Goal: Check status: Check status

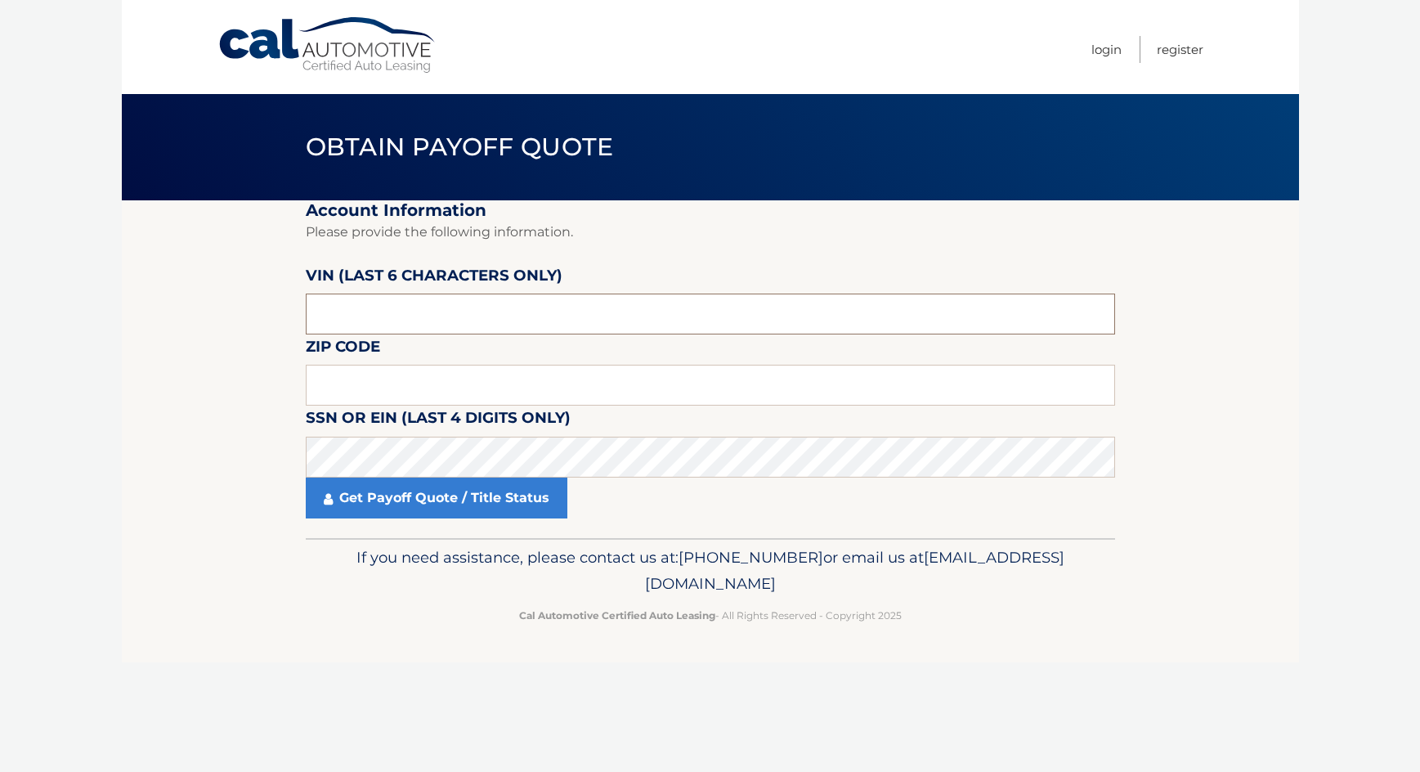
click at [425, 318] on input "text" at bounding box center [710, 313] width 809 height 41
type input "165496"
click at [429, 386] on input "text" at bounding box center [710, 385] width 809 height 41
type input "19047"
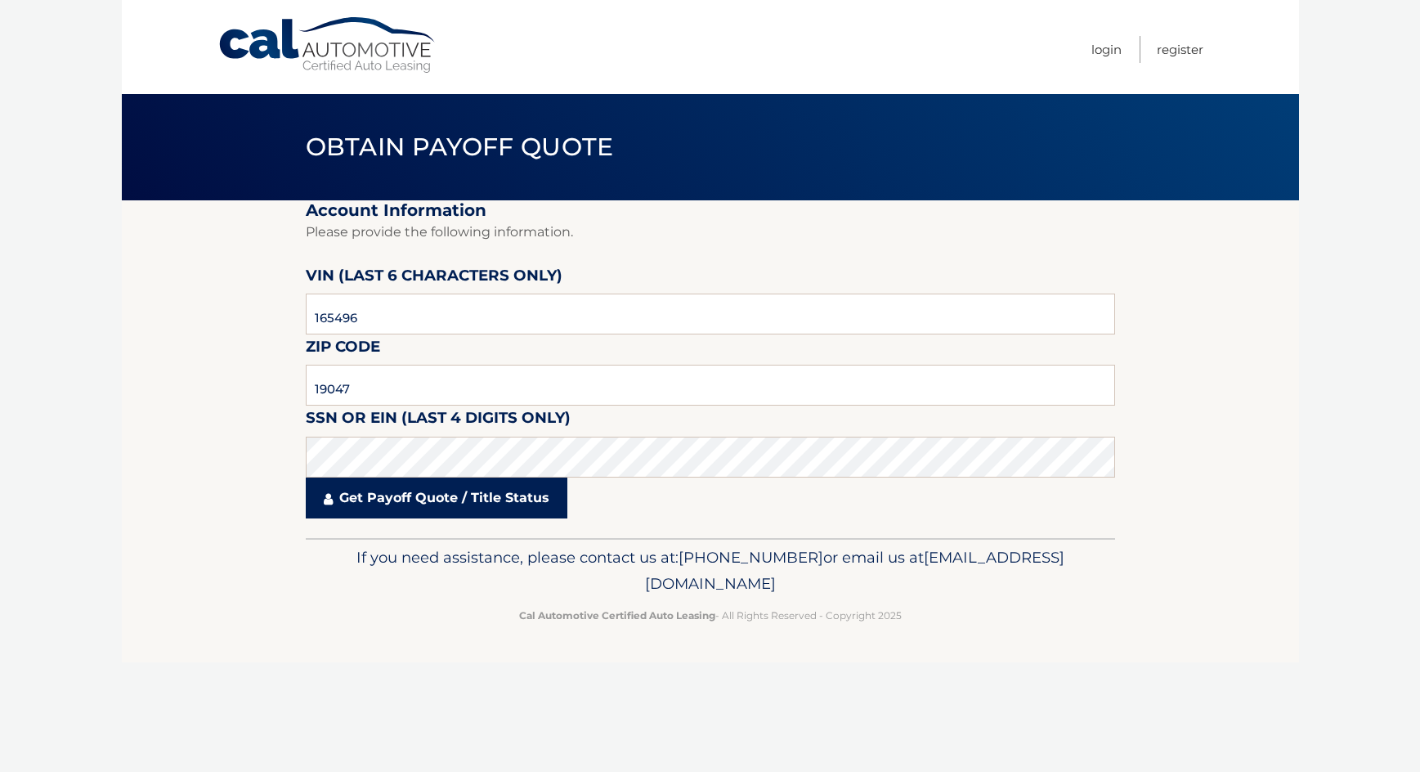
click at [395, 494] on link "Get Payoff Quote / Title Status" at bounding box center [437, 497] width 262 height 41
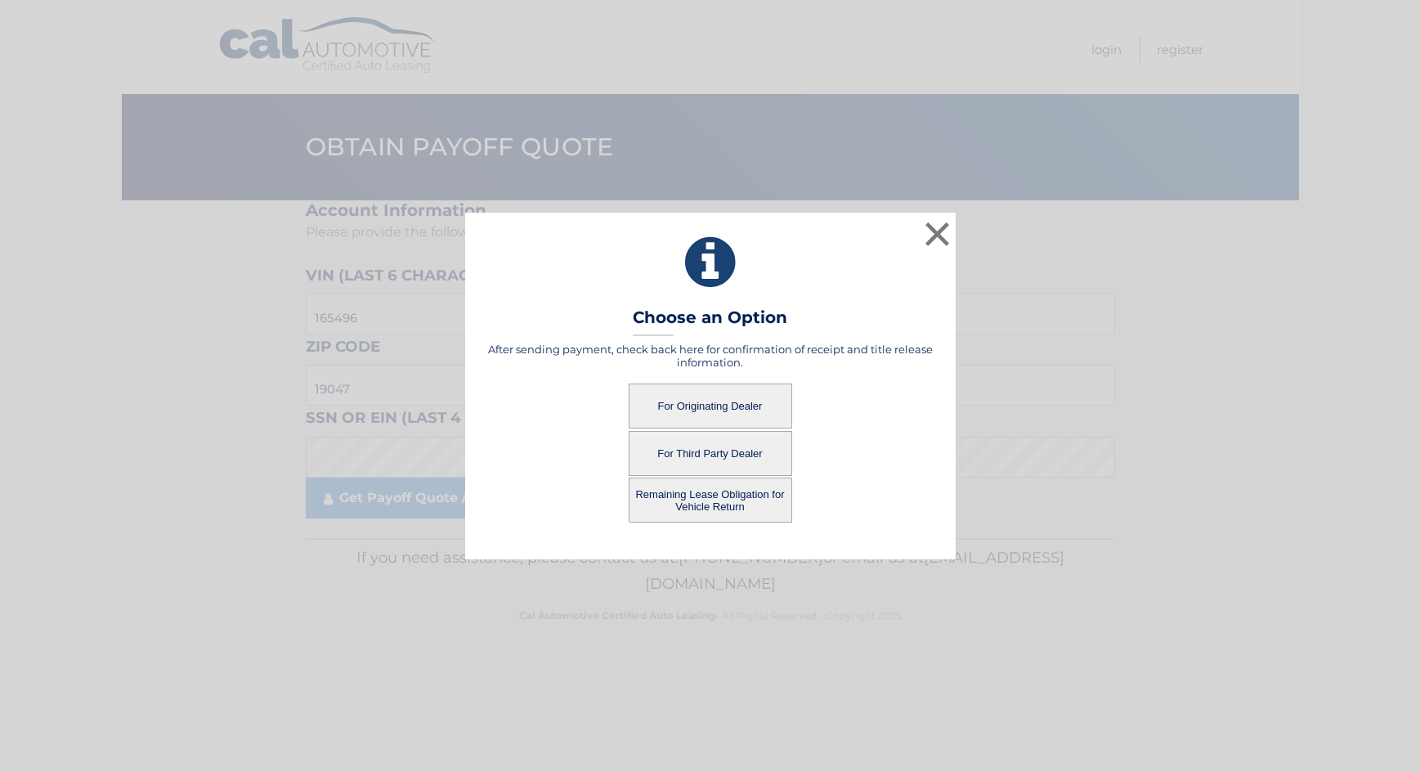
click at [694, 402] on button "For Originating Dealer" at bounding box center [710, 405] width 163 height 45
click at [695, 404] on button "For Originating Dealer" at bounding box center [710, 405] width 163 height 45
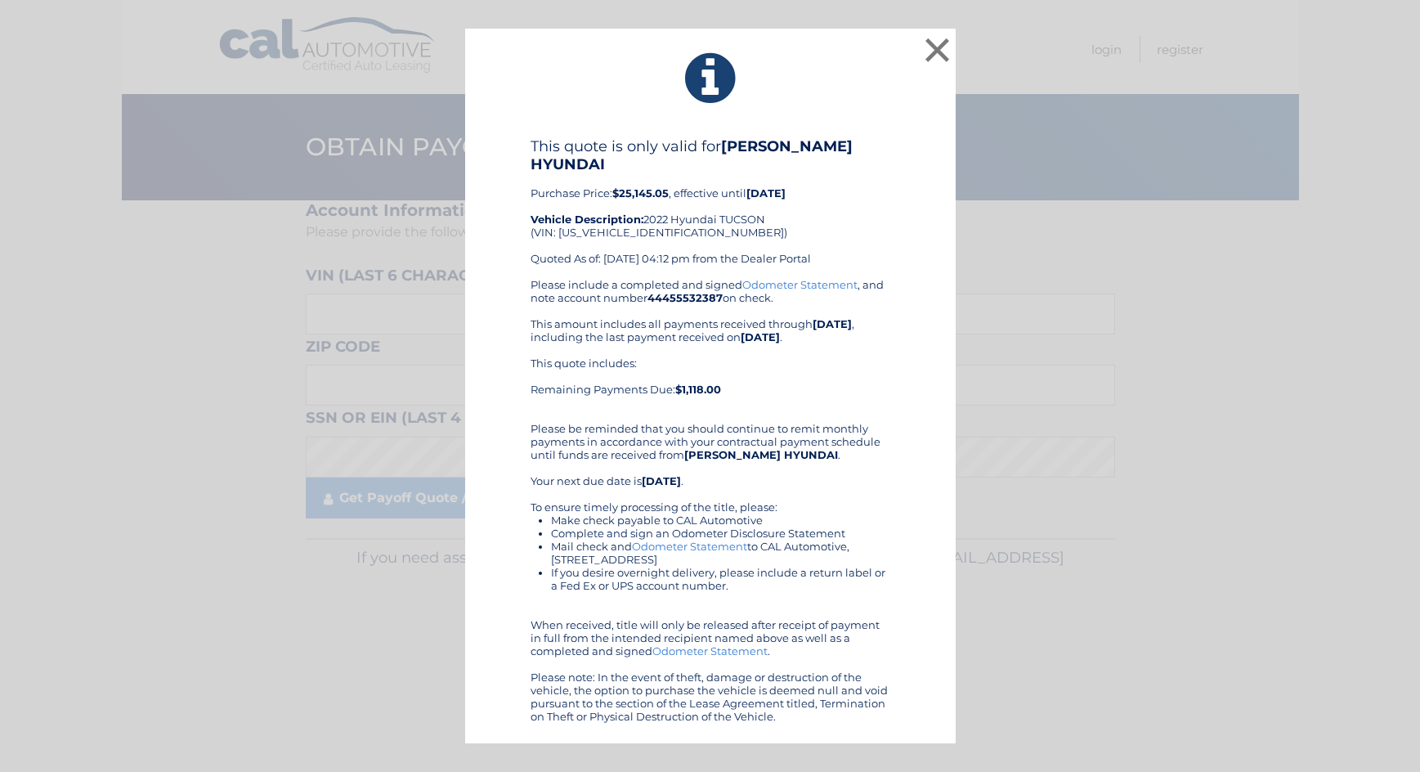
click at [1374, 247] on div "× This quote is only valid for FRED BEANS HYUNDAI Purchase Price: $25,145.05 , …" at bounding box center [710, 386] width 1407 height 714
